Goal: Transaction & Acquisition: Purchase product/service

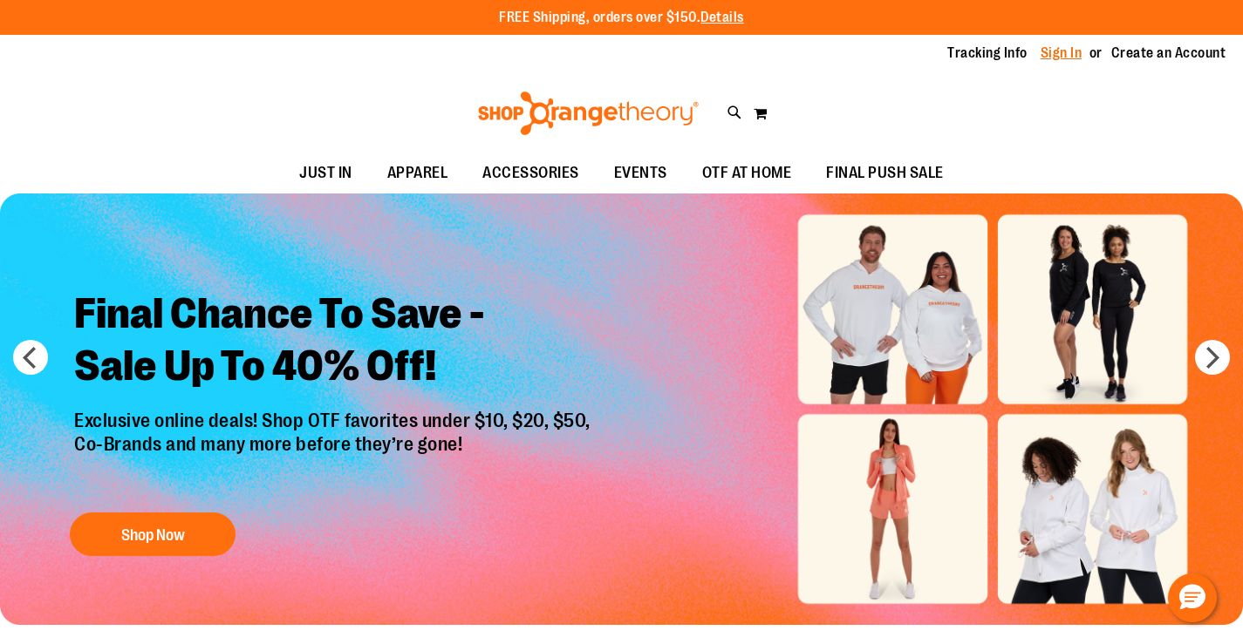
click at [1059, 52] on link "Sign In" at bounding box center [1061, 53] width 42 height 19
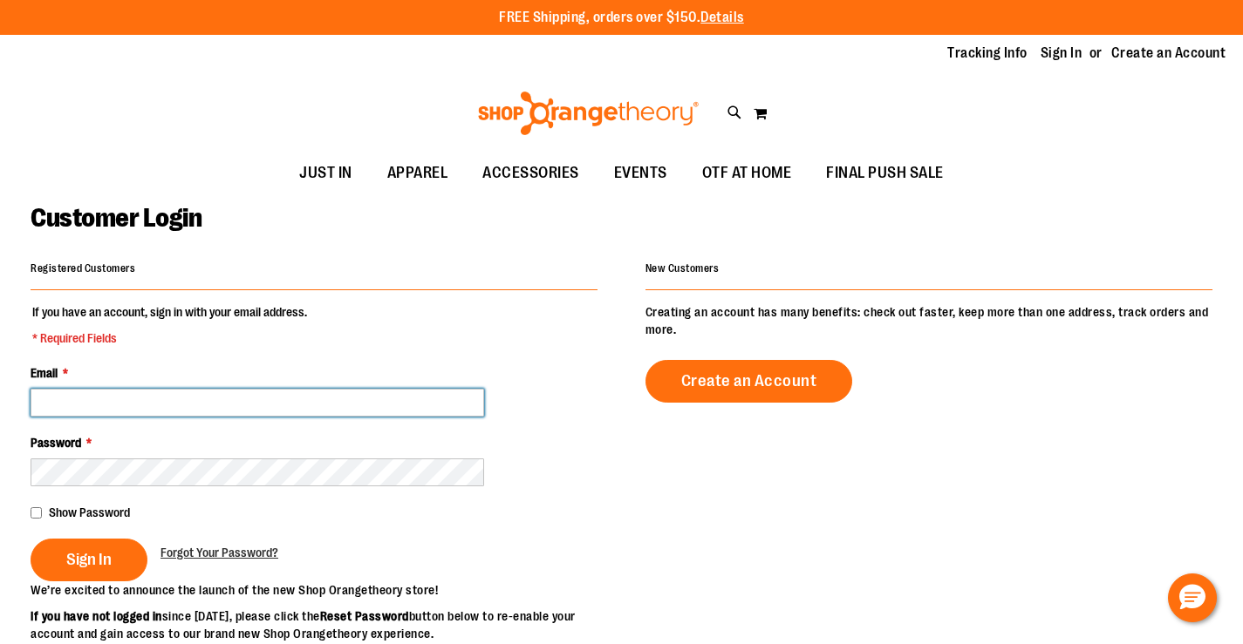
click at [194, 404] on input "Email *" at bounding box center [257, 403] width 453 height 28
type input "**********"
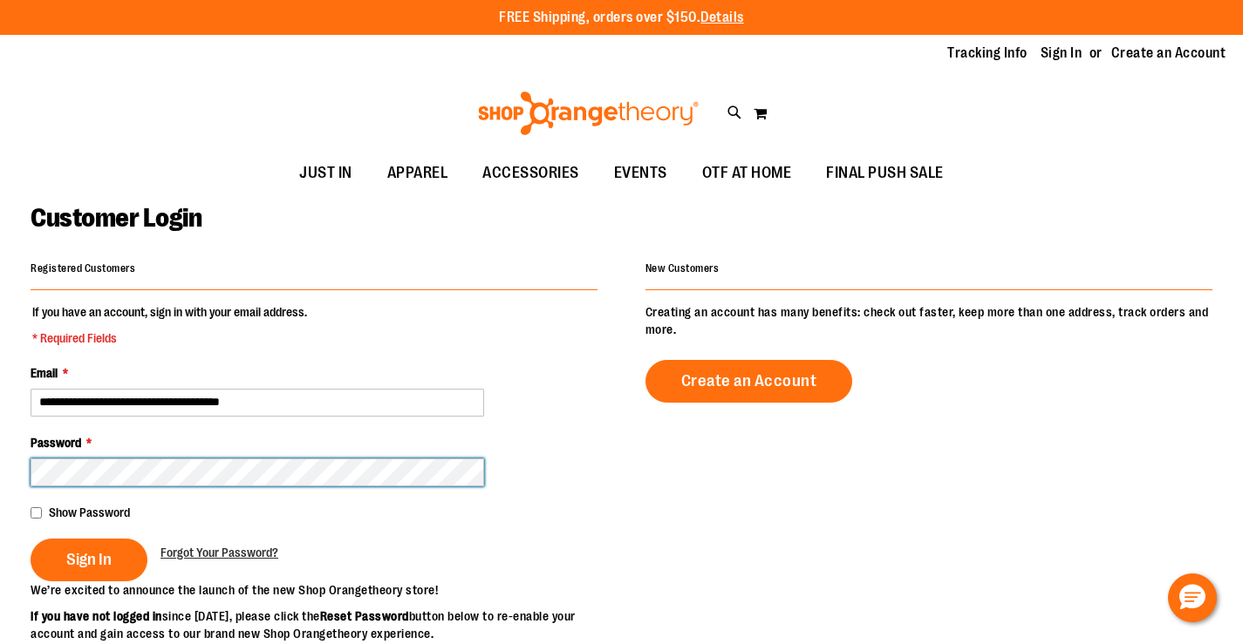
click at [31, 539] on button "Sign In" at bounding box center [89, 560] width 117 height 43
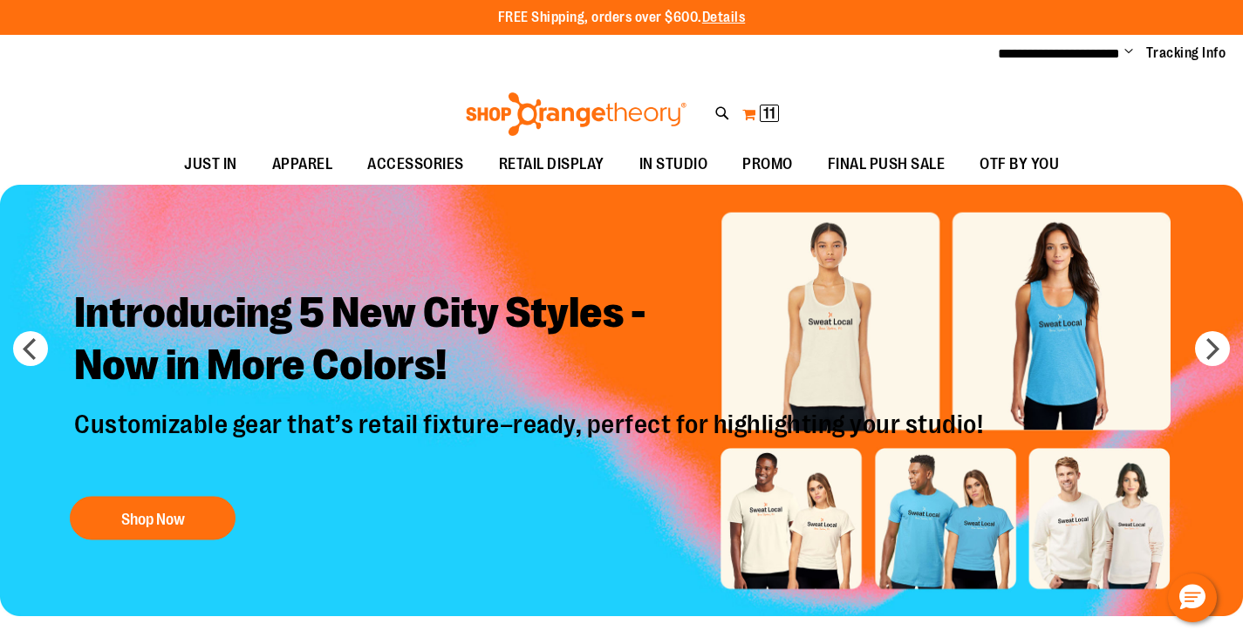
click at [772, 115] on span "11" at bounding box center [769, 113] width 12 height 17
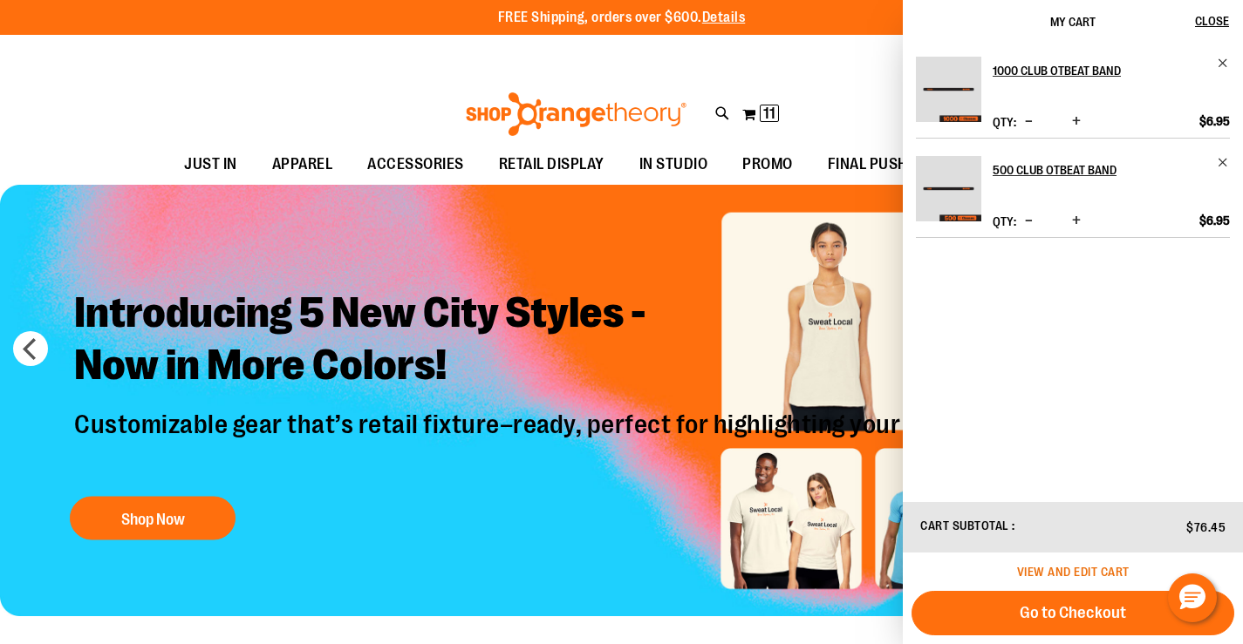
click at [1073, 566] on span "View and edit cart" at bounding box center [1073, 572] width 112 height 14
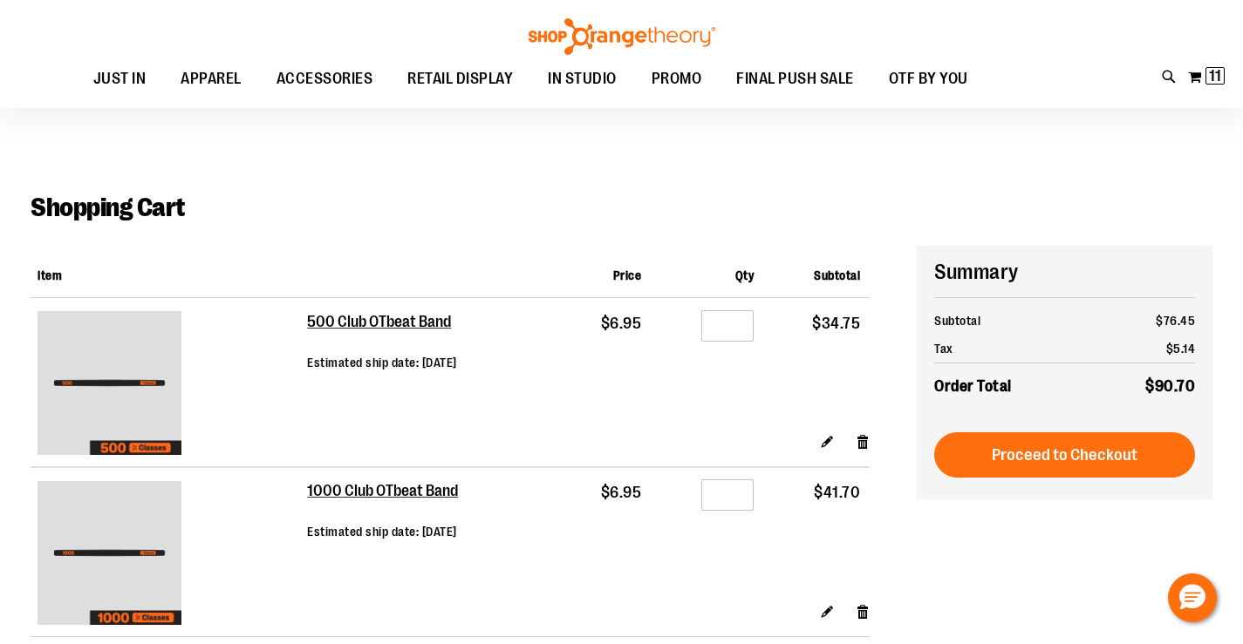
scroll to position [348, 0]
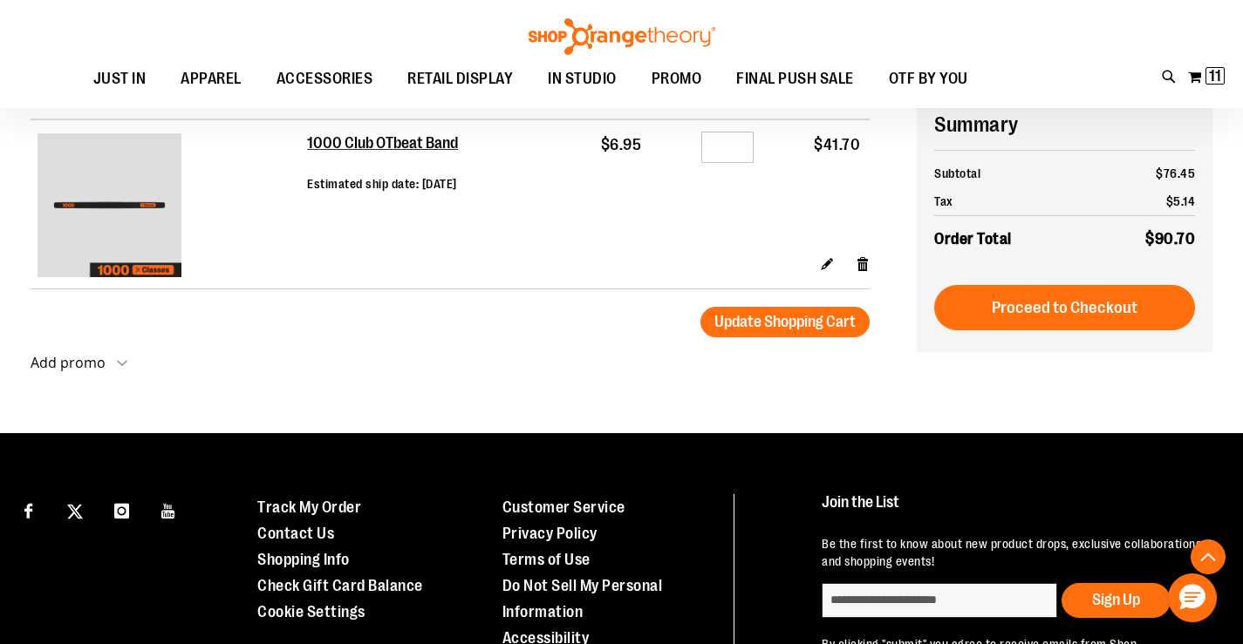
click at [1052, 314] on span "Proceed to Checkout" at bounding box center [1064, 307] width 146 height 19
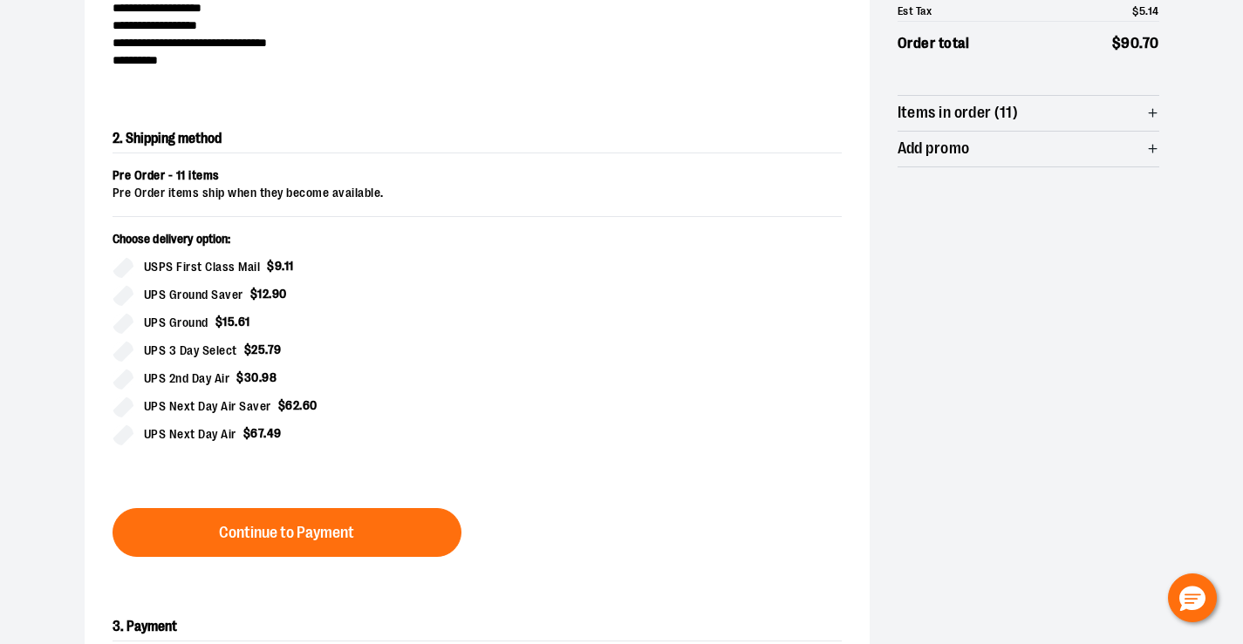
scroll to position [436, 0]
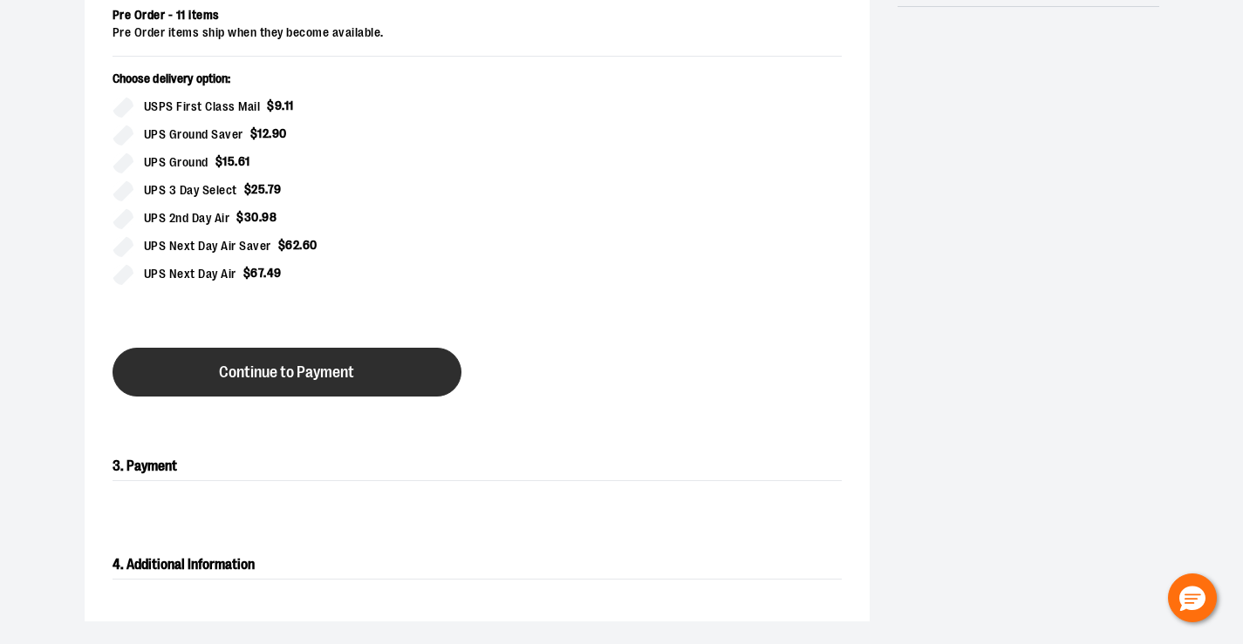
click at [222, 370] on span "Continue to Payment" at bounding box center [286, 373] width 135 height 17
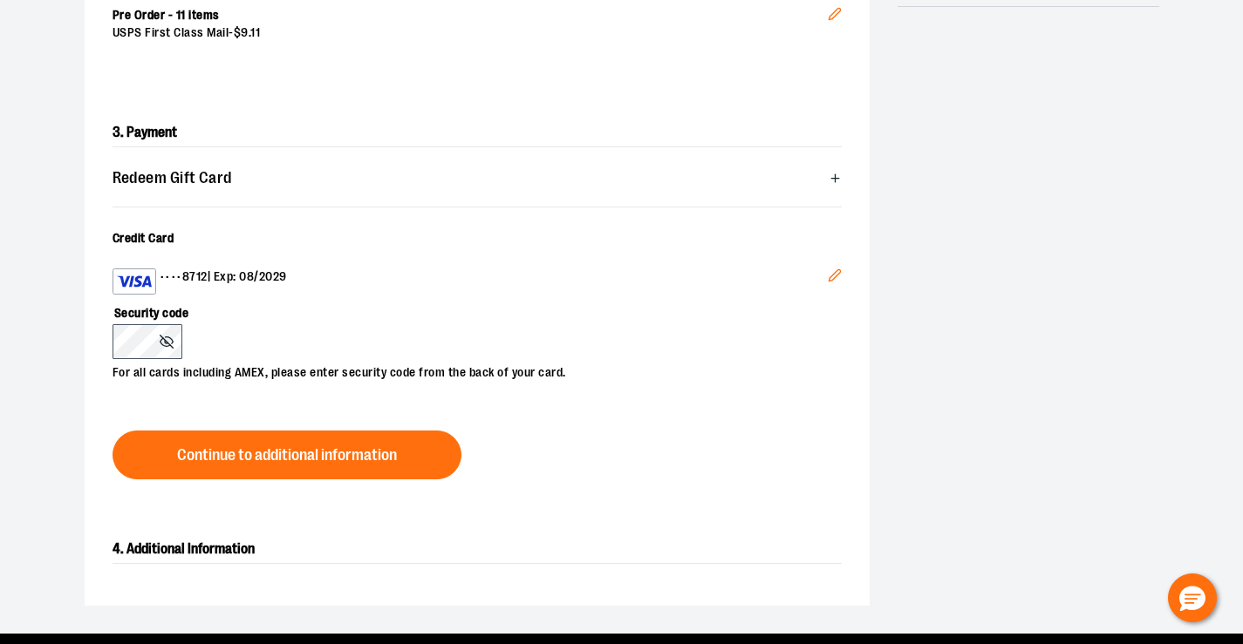
click at [831, 276] on icon "Edit" at bounding box center [833, 274] width 11 height 11
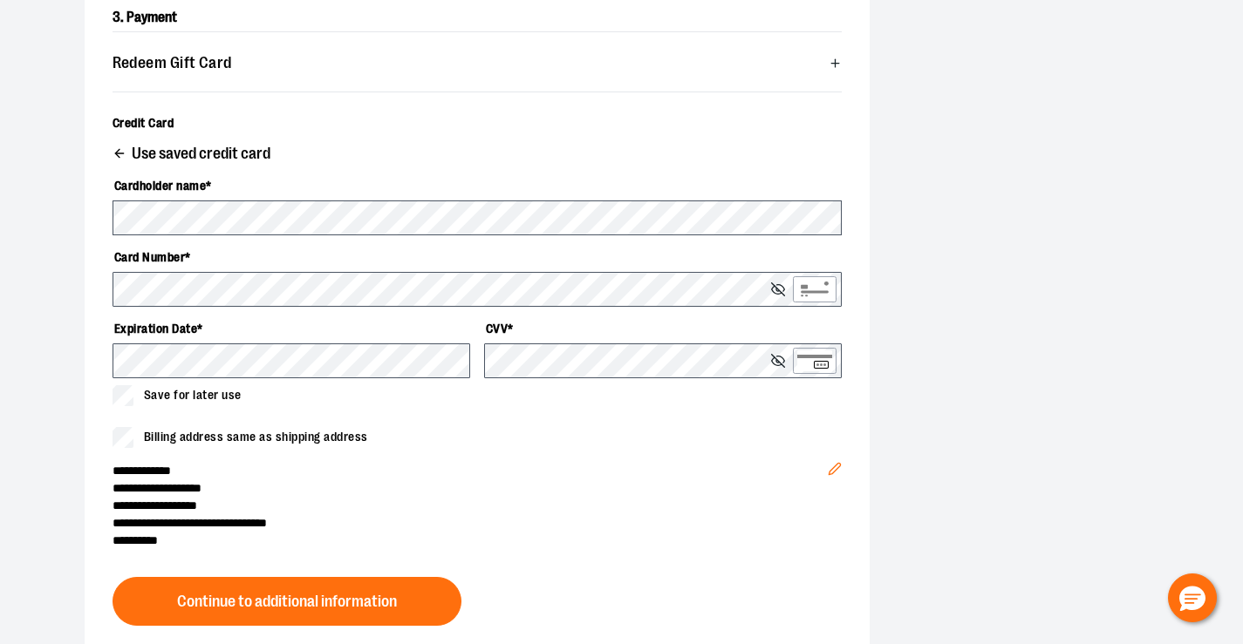
scroll to position [523, 0]
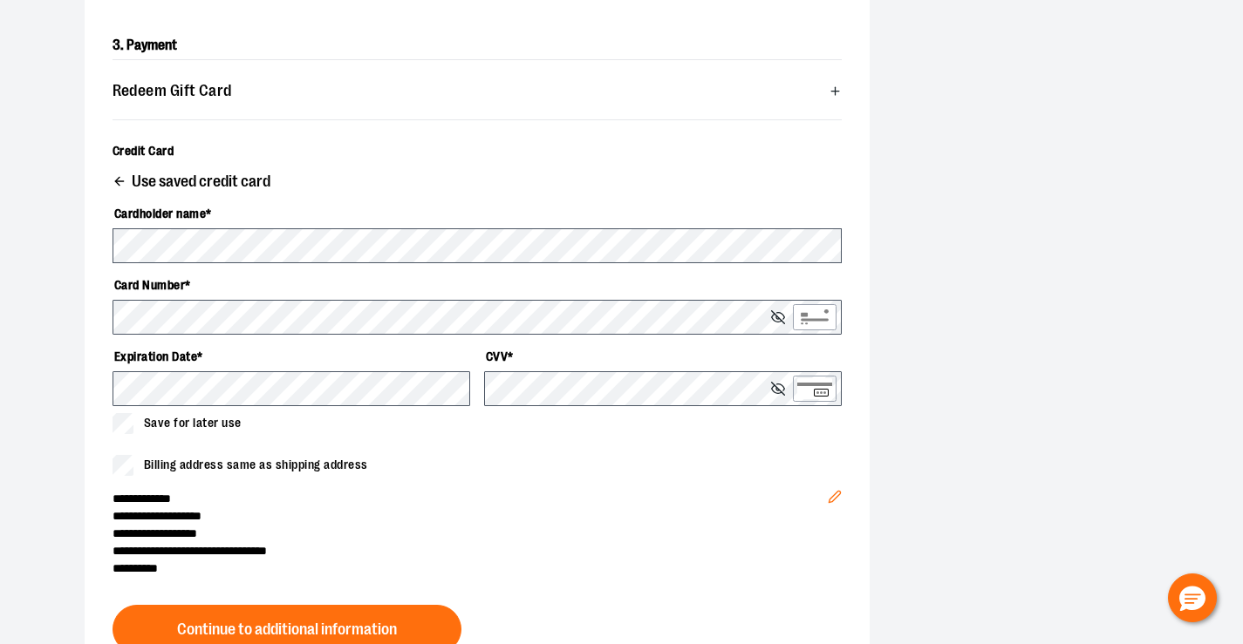
click at [119, 181] on icon "button" at bounding box center [119, 181] width 14 height 14
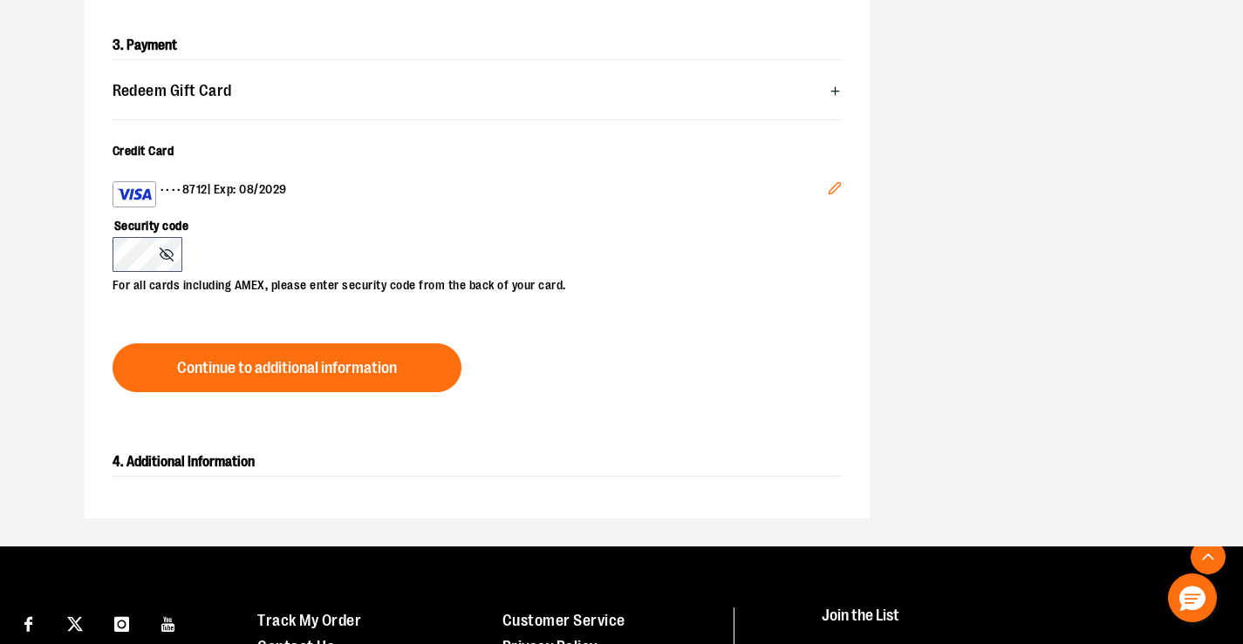
click at [828, 188] on icon "Edit" at bounding box center [835, 188] width 14 height 14
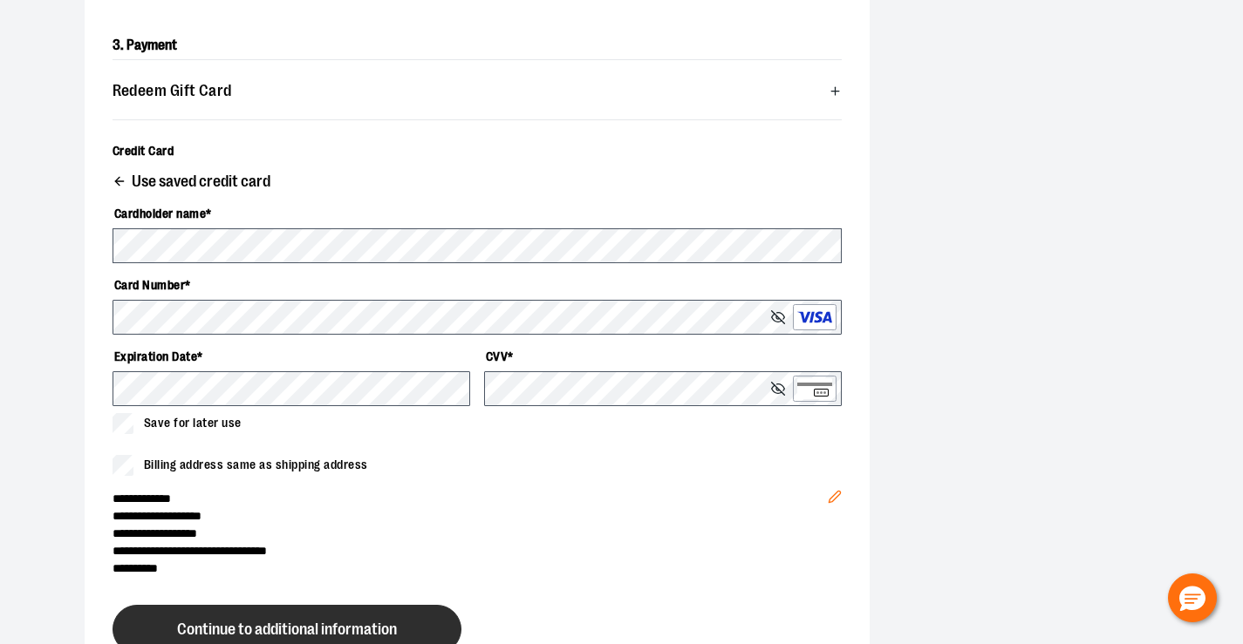
click at [317, 617] on button "Continue to additional information" at bounding box center [286, 629] width 349 height 49
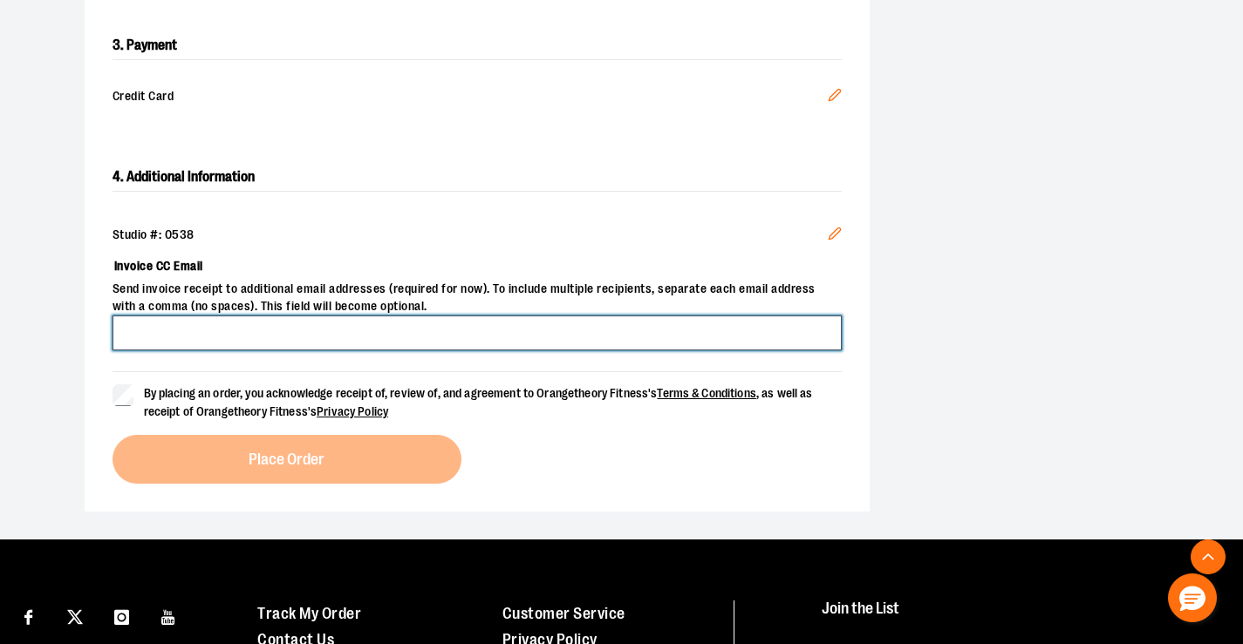
click at [204, 334] on input "Invoice CC Email" at bounding box center [476, 333] width 729 height 35
type input "**********"
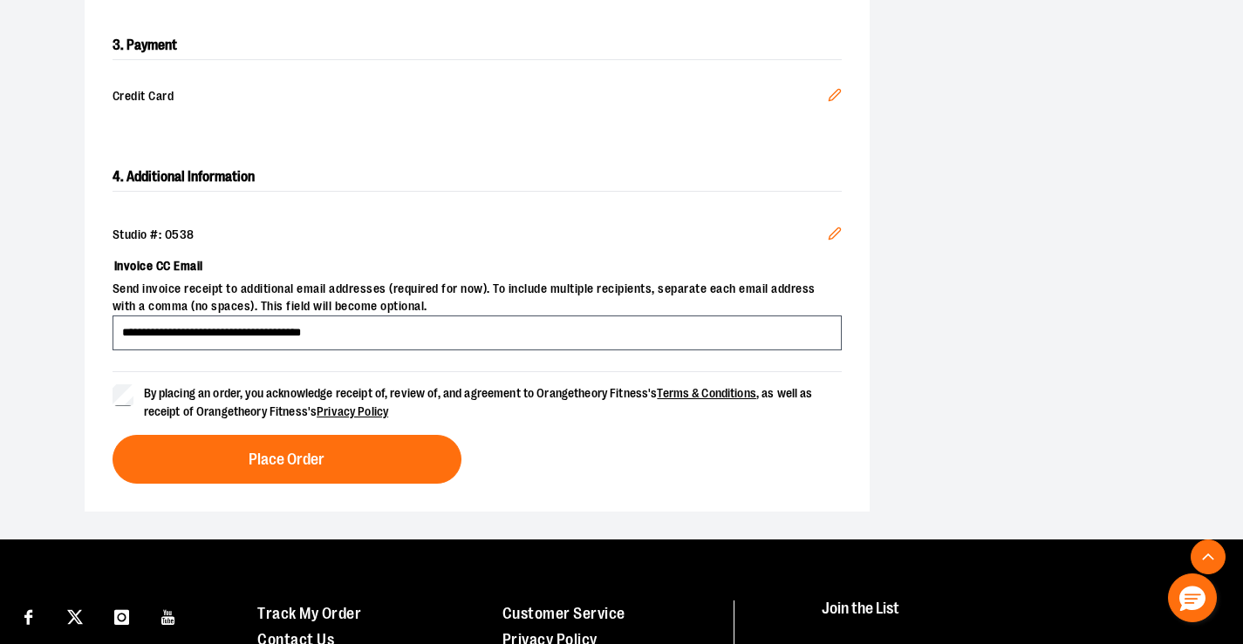
click at [48, 363] on div "**********" at bounding box center [621, 68] width 1243 height 943
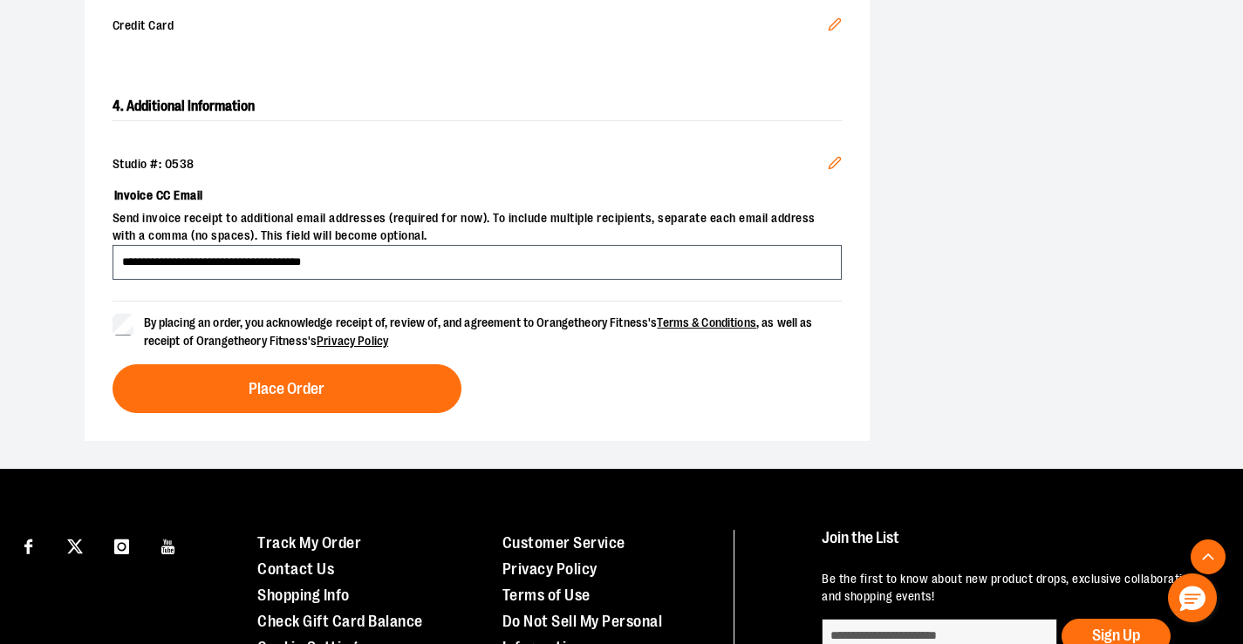
scroll to position [610, 0]
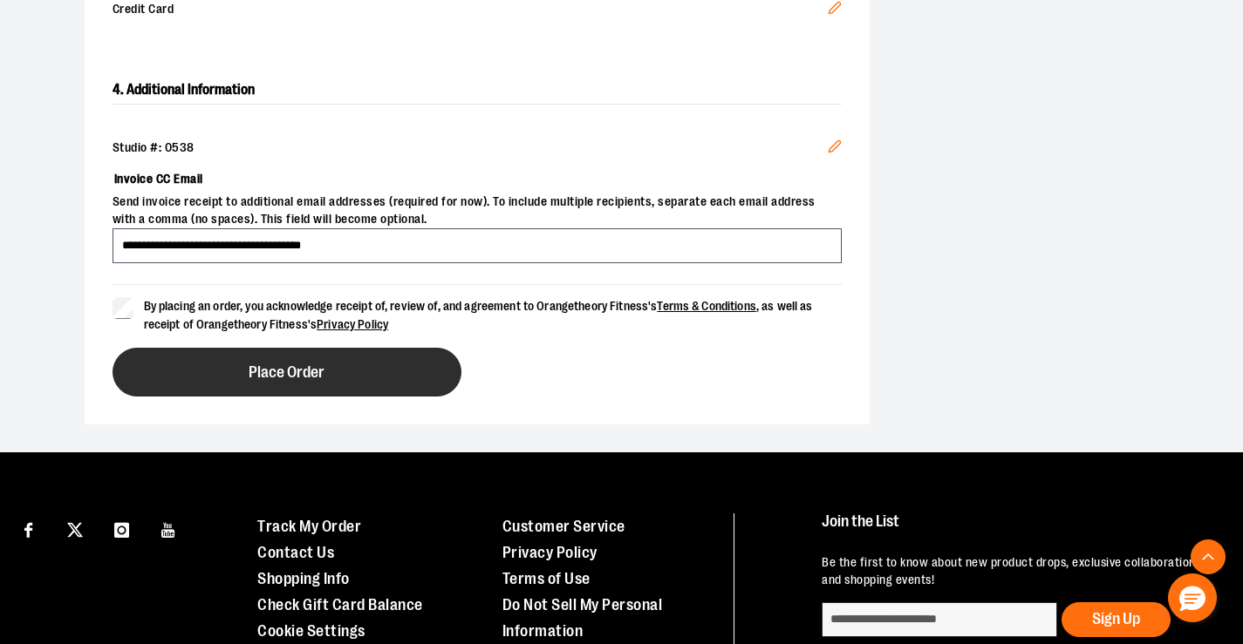
click at [290, 360] on button "Place Order" at bounding box center [286, 372] width 349 height 49
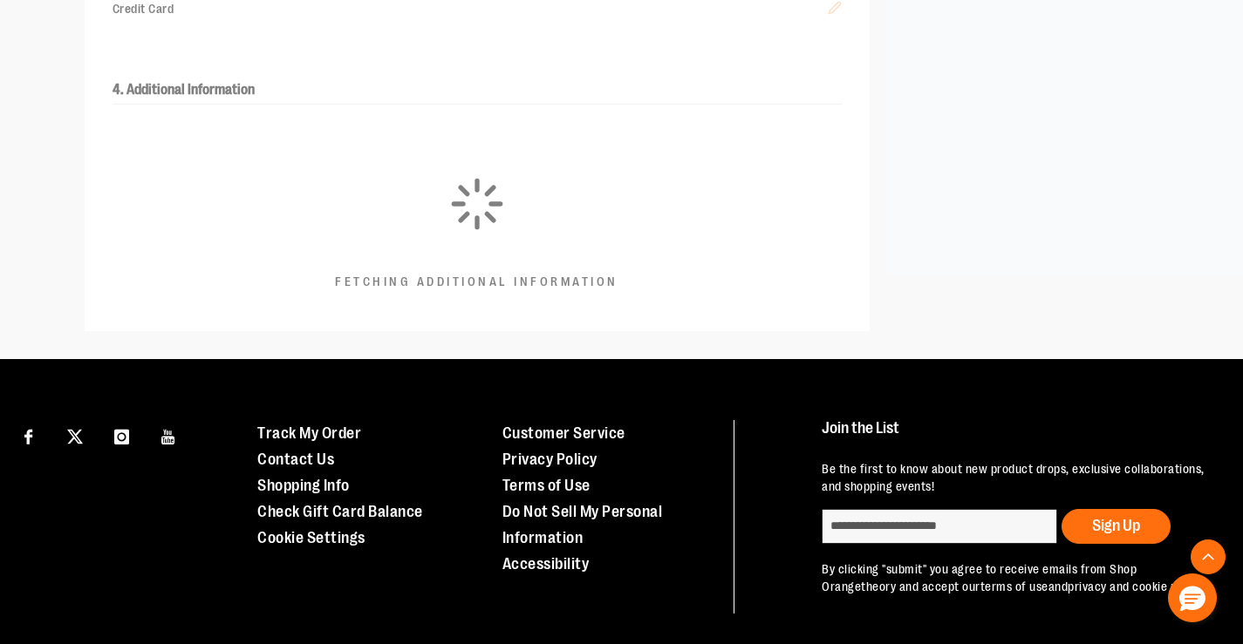
scroll to position [488, 0]
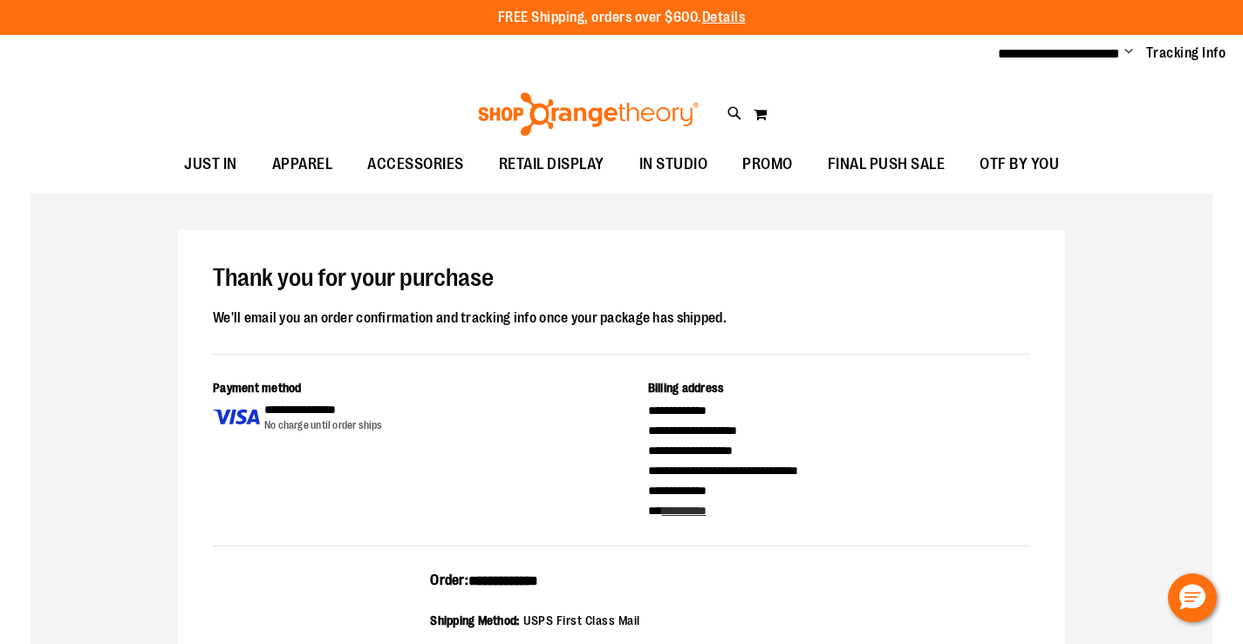
click at [1128, 49] on span "Change" at bounding box center [1128, 52] width 9 height 17
click at [1087, 108] on link "Sign Out" at bounding box center [1066, 117] width 153 height 33
